Goal: Transaction & Acquisition: Purchase product/service

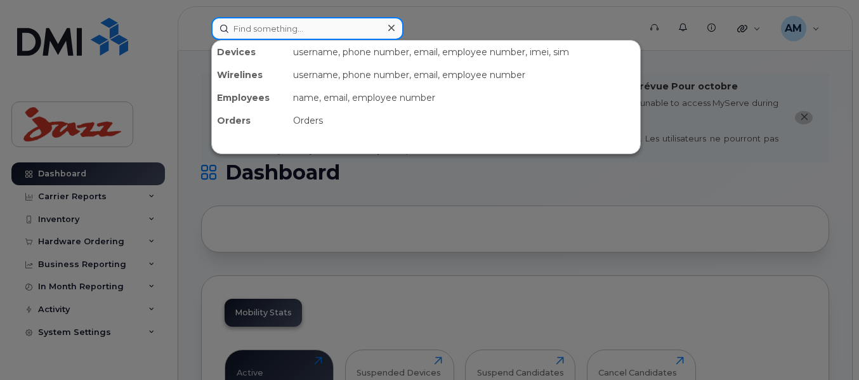
click at [249, 32] on input at bounding box center [307, 28] width 192 height 23
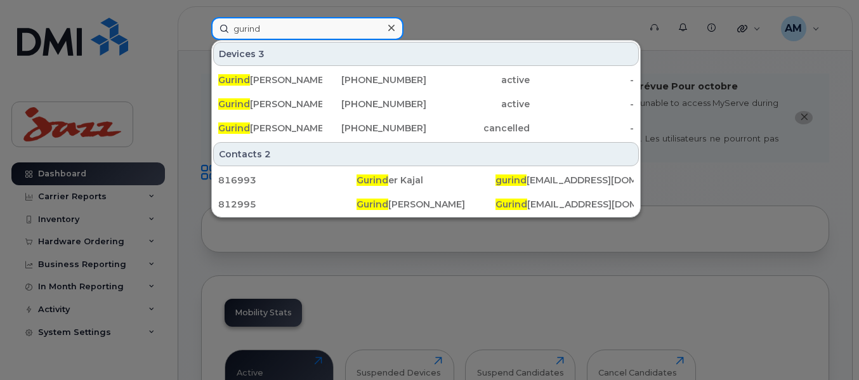
type input "gurind"
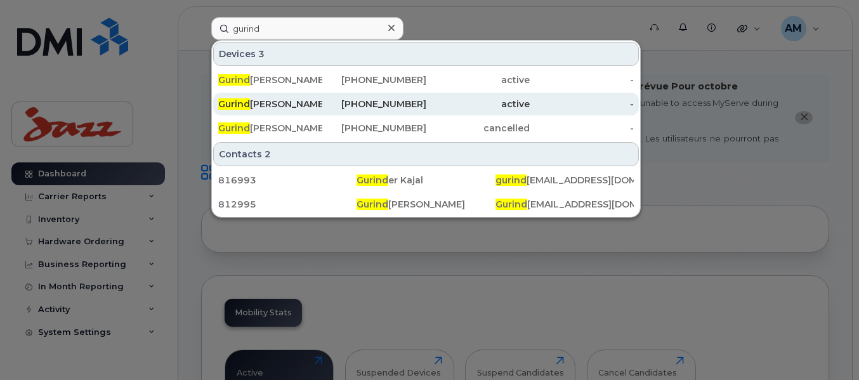
click at [376, 107] on div "902-802-1032" at bounding box center [374, 104] width 104 height 13
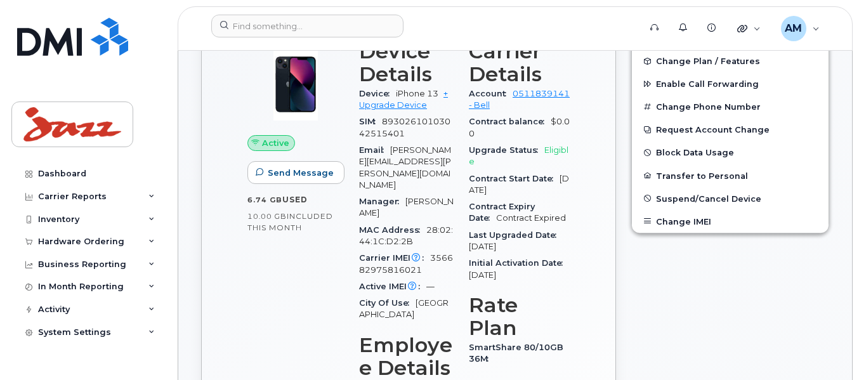
scroll to position [514, 0]
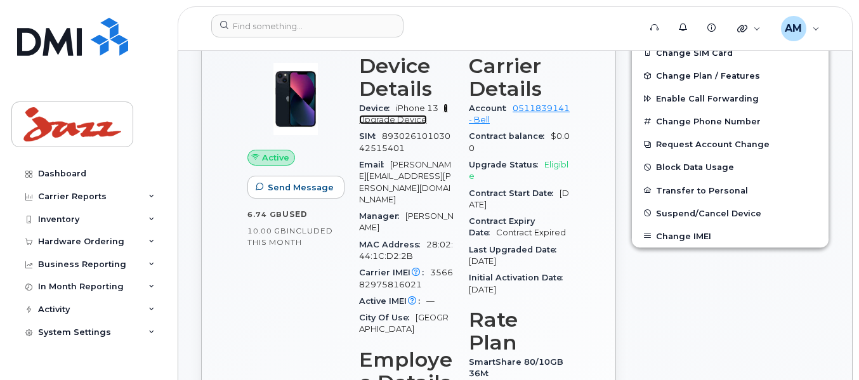
click at [396, 124] on link "+ Upgrade Device" at bounding box center [403, 113] width 89 height 21
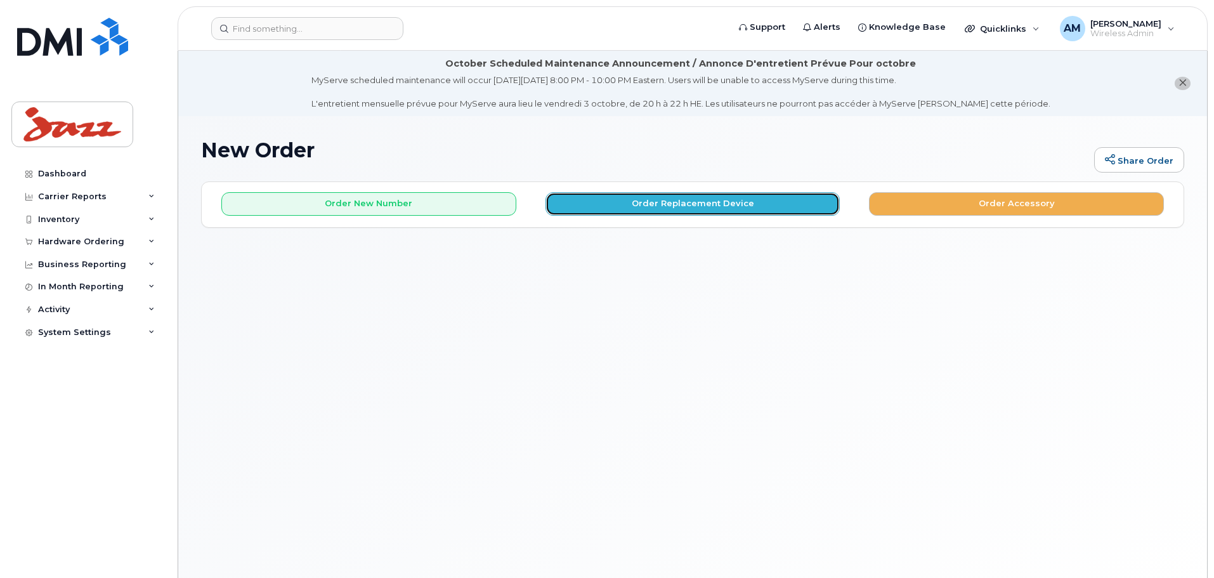
click at [679, 201] on button "Order Replacement Device" at bounding box center [692, 203] width 295 height 23
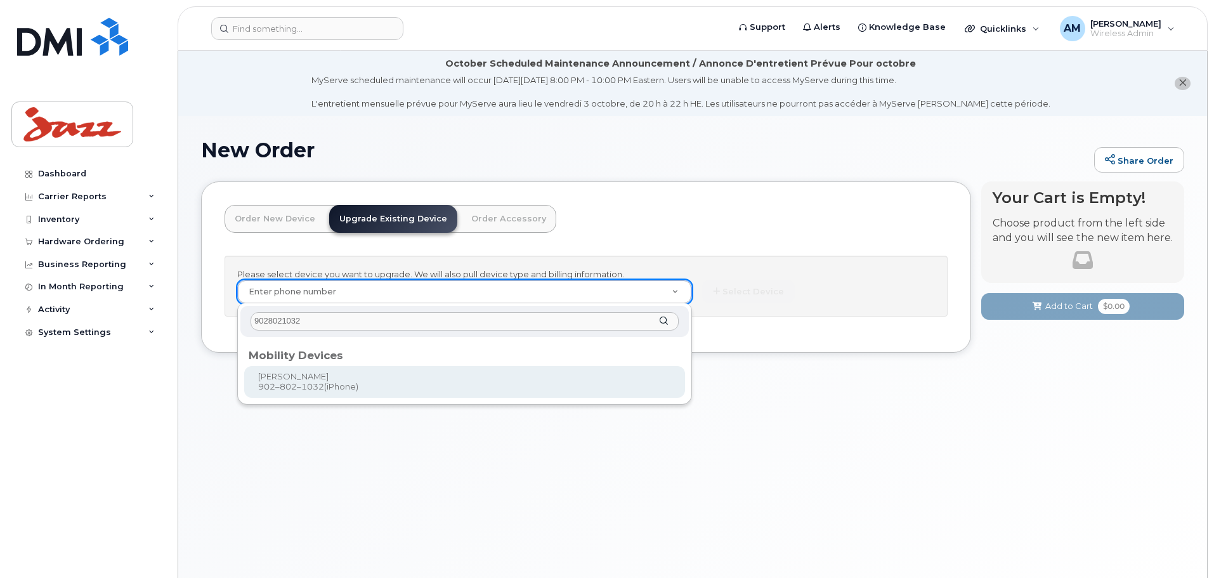
type input "9028021032"
type input "644556"
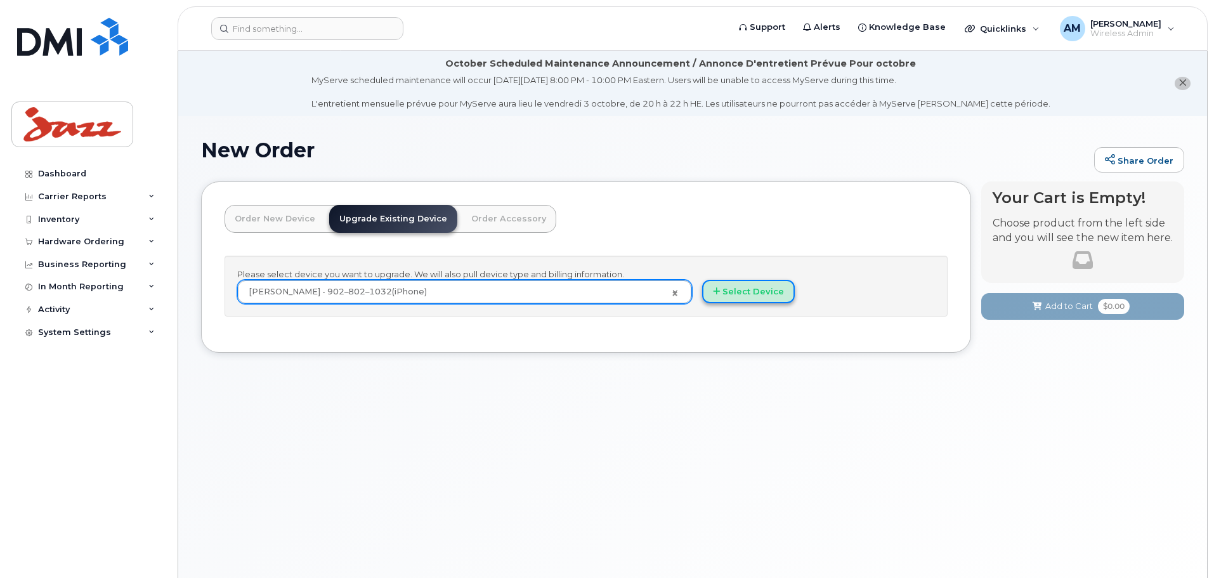
click at [775, 289] on button "Select Device" at bounding box center [748, 291] width 93 height 23
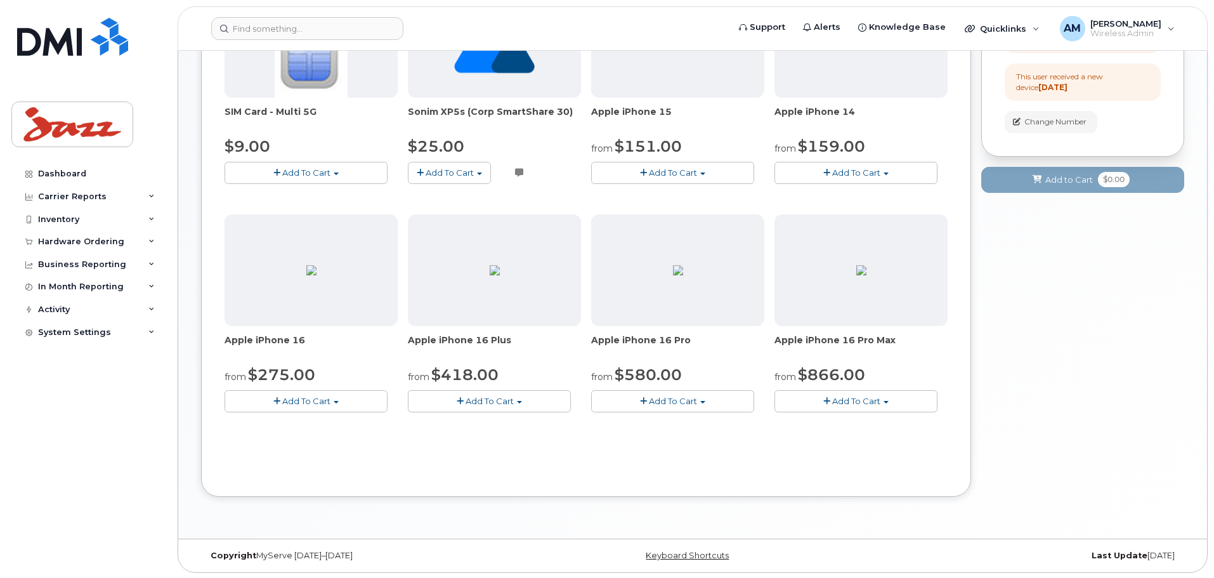
scroll to position [327, 0]
click at [786, 379] on button "Add To Cart" at bounding box center [855, 400] width 163 height 22
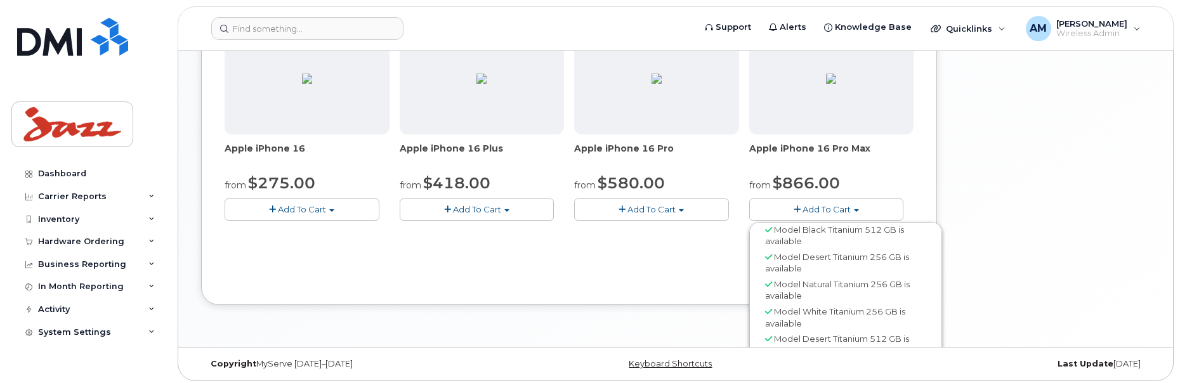
scroll to position [34, 0]
click at [793, 310] on span "Model White Titanium 256 GB is available" at bounding box center [835, 315] width 140 height 22
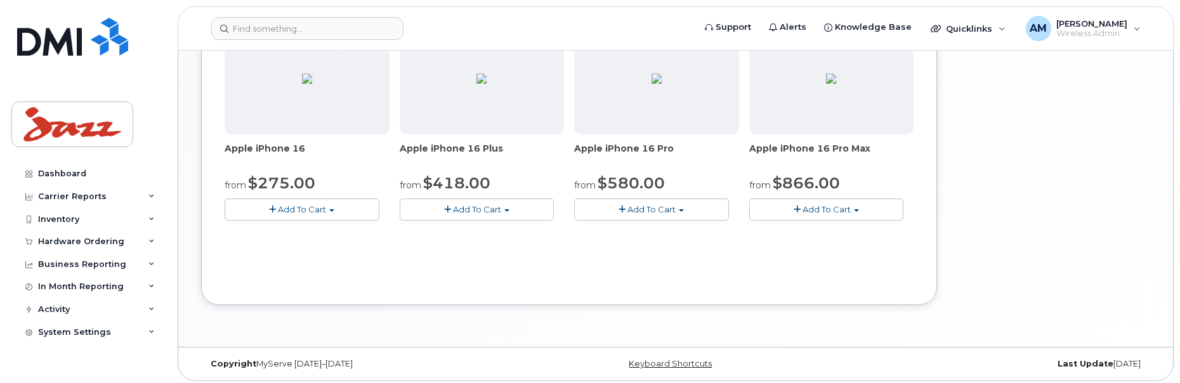
click at [698, 212] on button "Add To Cart" at bounding box center [651, 210] width 155 height 22
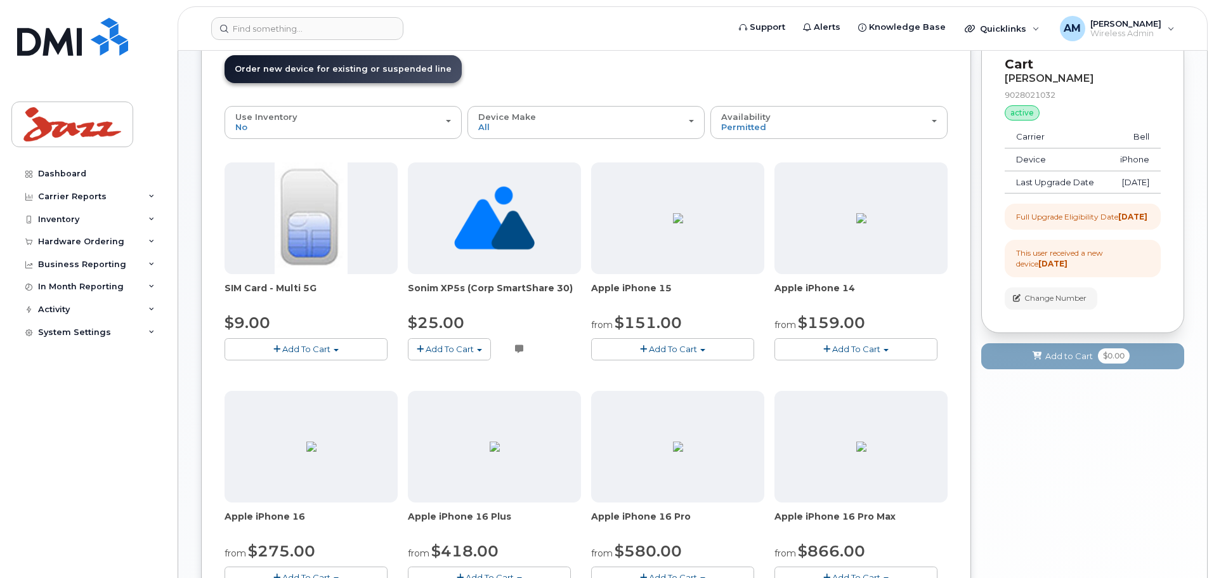
scroll to position [137, 0]
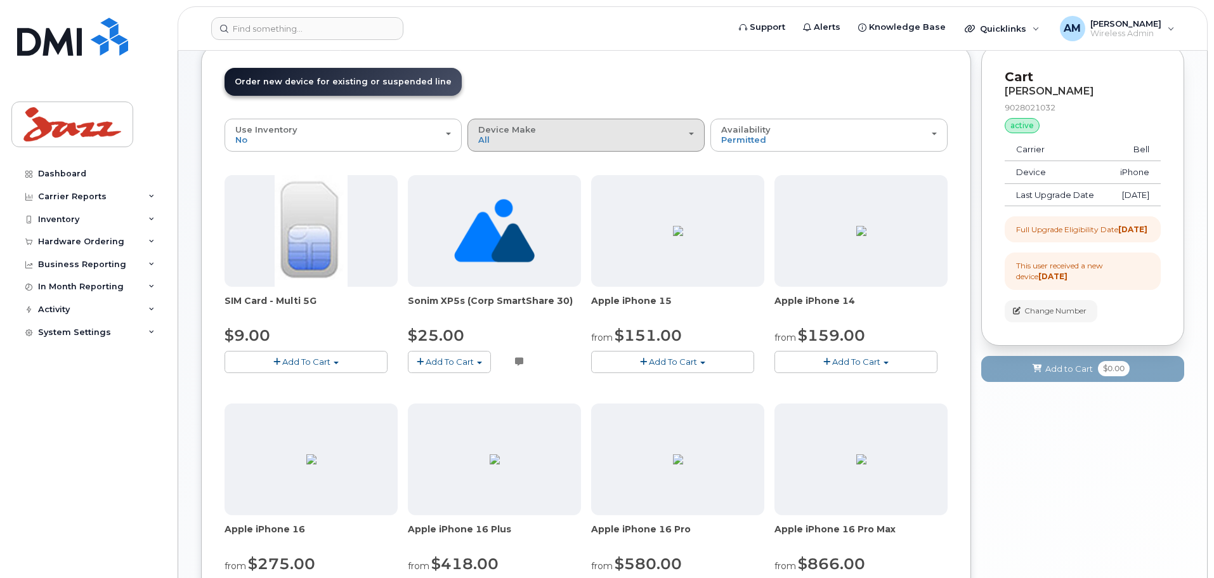
click at [538, 131] on div "Device Make All Android iPhone" at bounding box center [586, 135] width 216 height 20
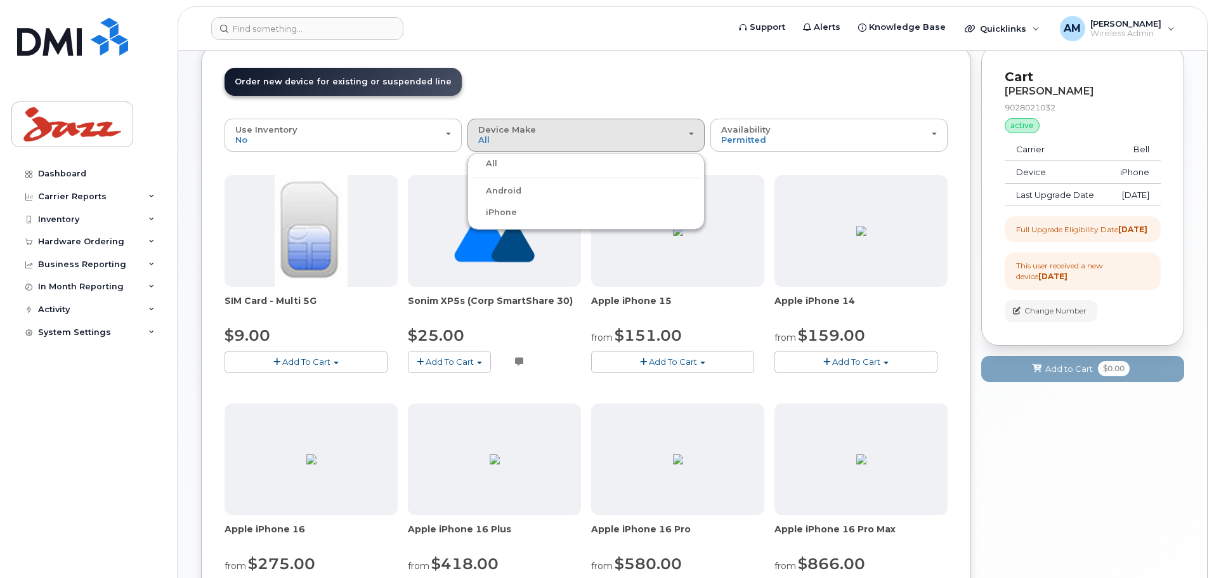
click at [495, 213] on label "iPhone" at bounding box center [494, 212] width 46 height 15
click at [0, 0] on input "iPhone" at bounding box center [0, 0] width 0 height 0
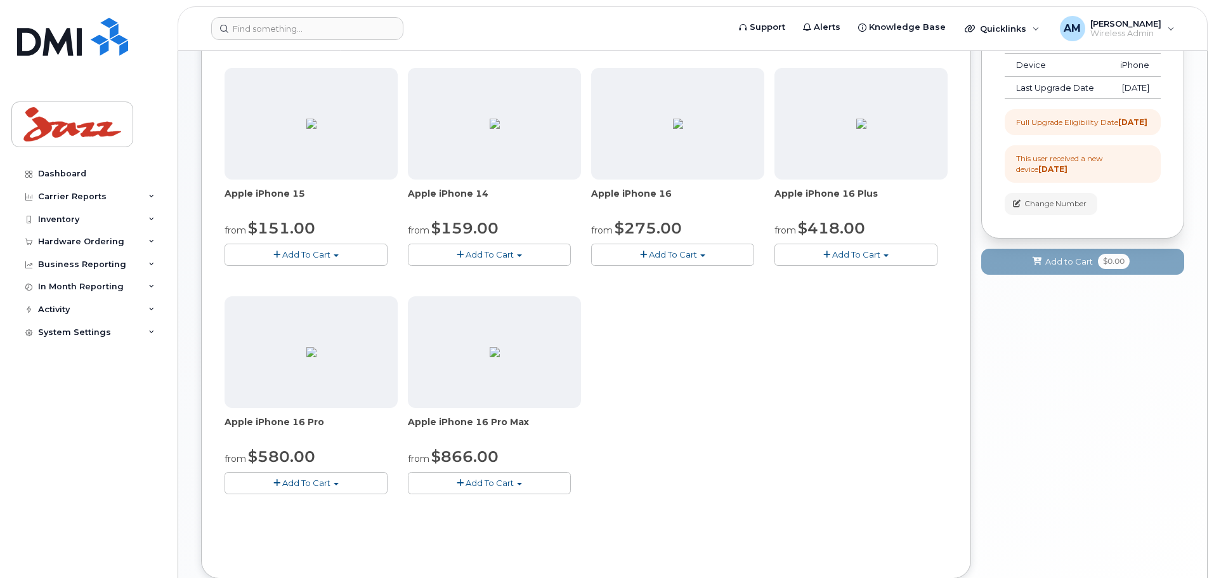
scroll to position [327, 0]
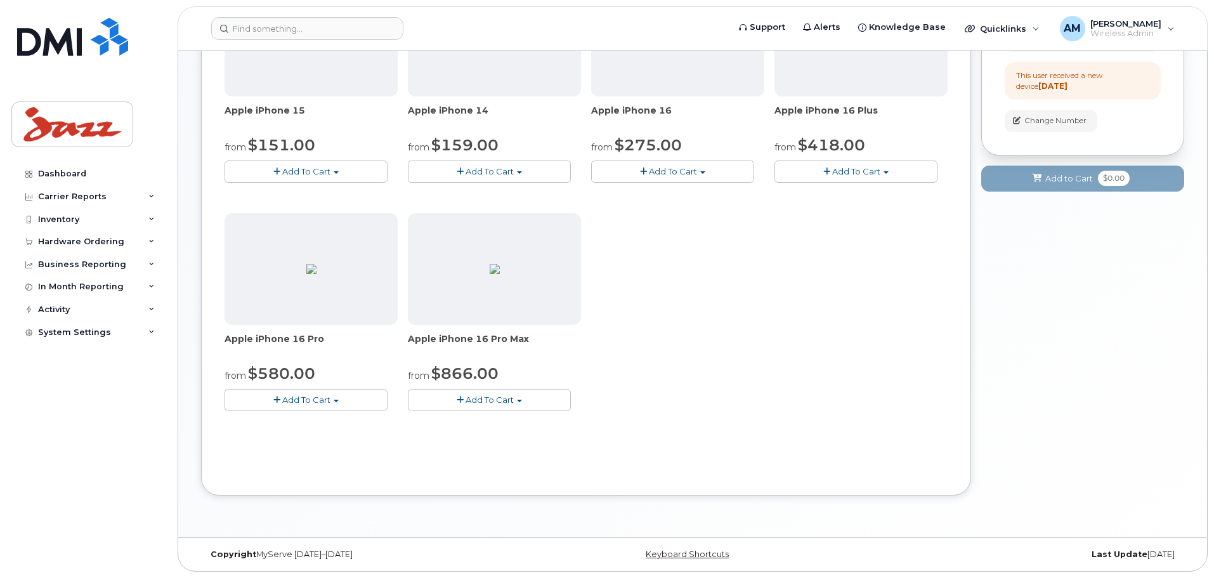
click at [525, 379] on button "Add To Cart" at bounding box center [489, 400] width 163 height 22
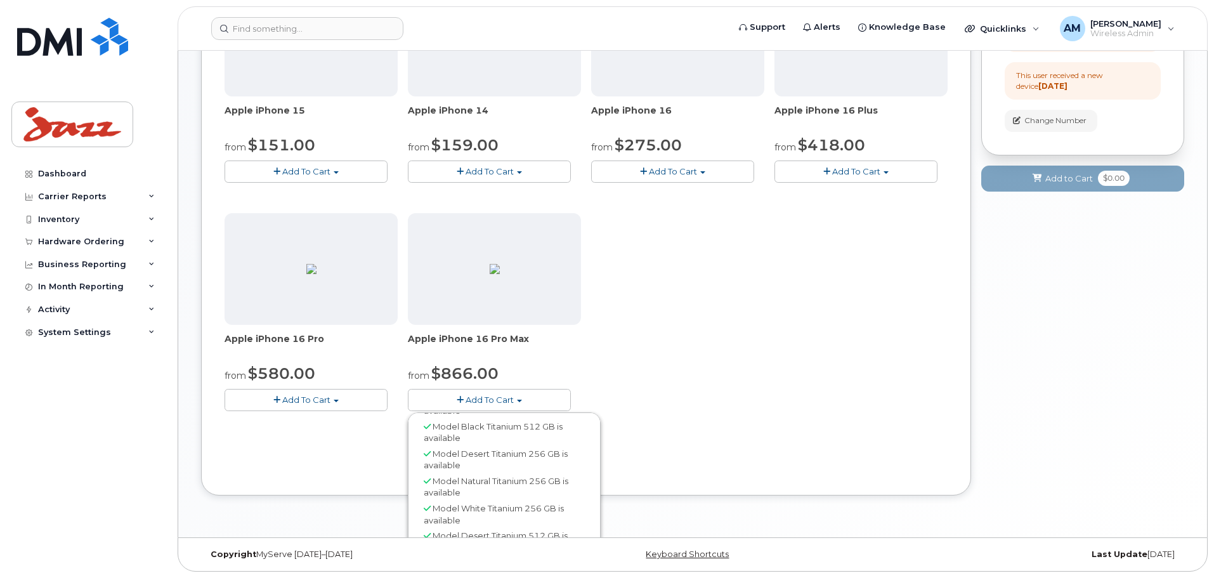
scroll to position [34, 0]
click at [517, 379] on div "Model White Titanium 256 GB is available" at bounding box center [504, 505] width 186 height 27
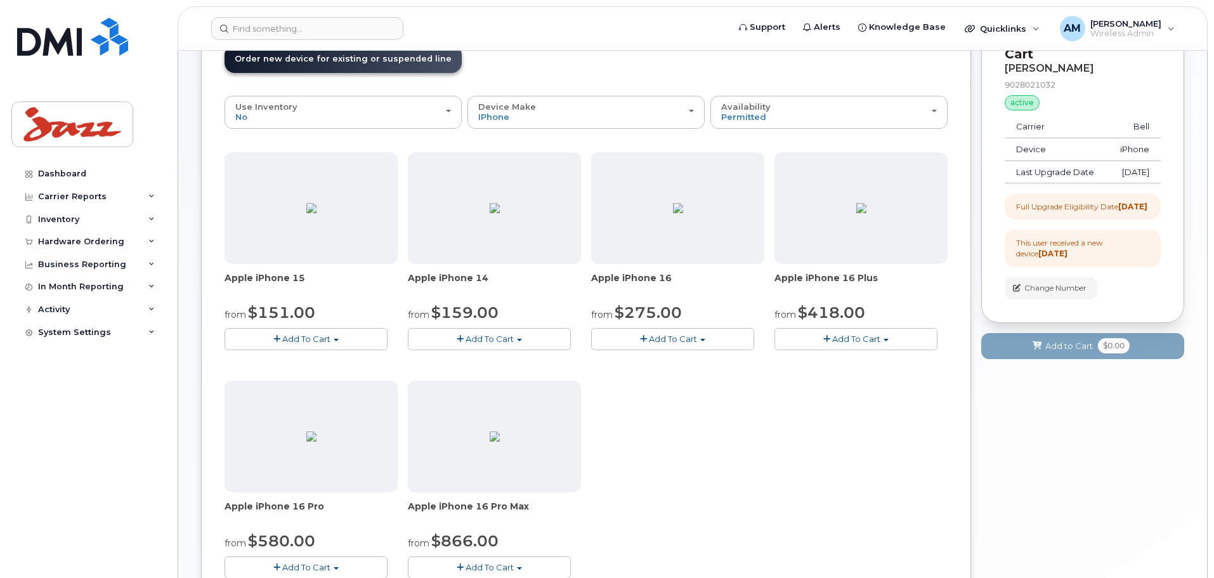
scroll to position [137, 0]
